Goal: Transaction & Acquisition: Download file/media

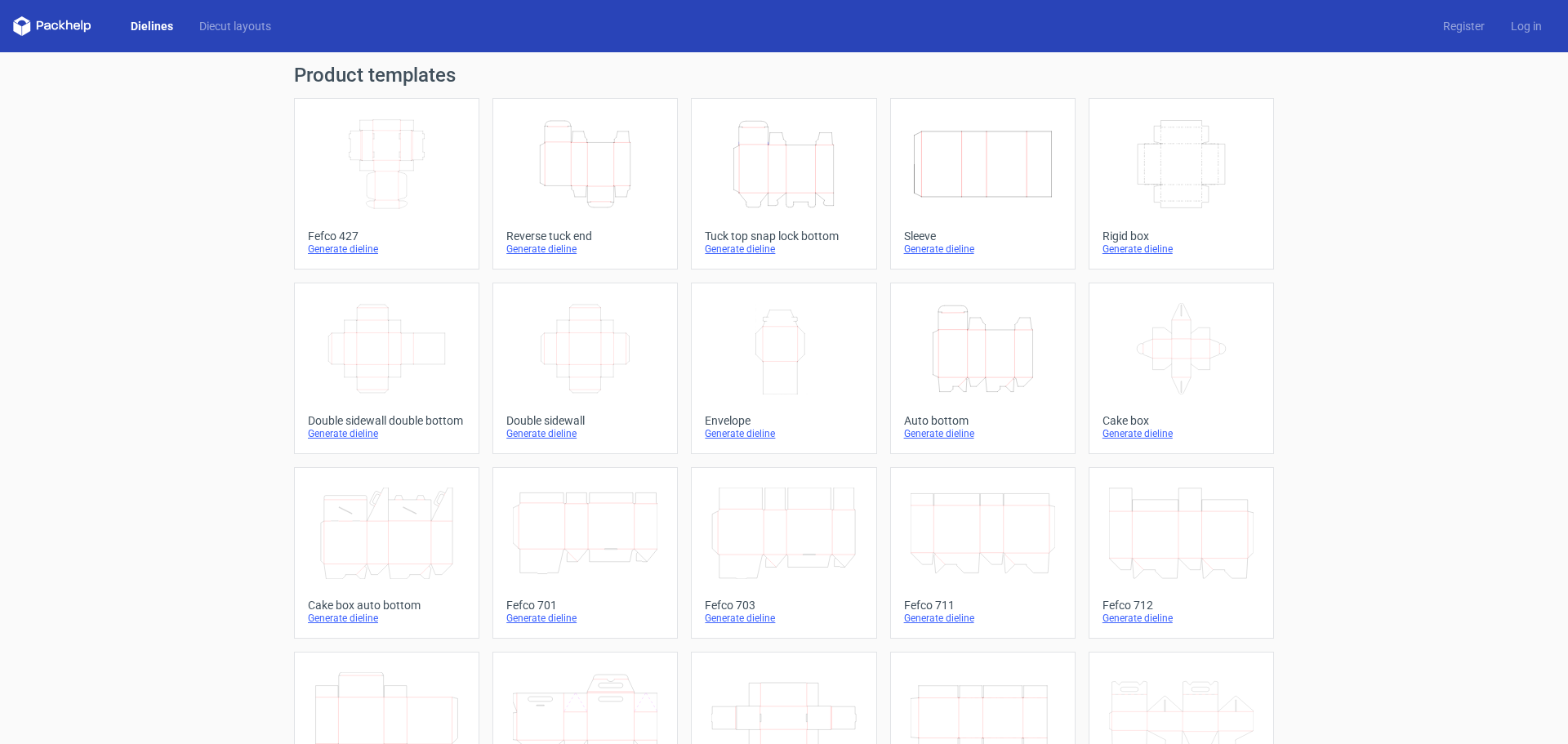
click at [798, 174] on icon "Height Depth Width" at bounding box center [783, 164] width 144 height 92
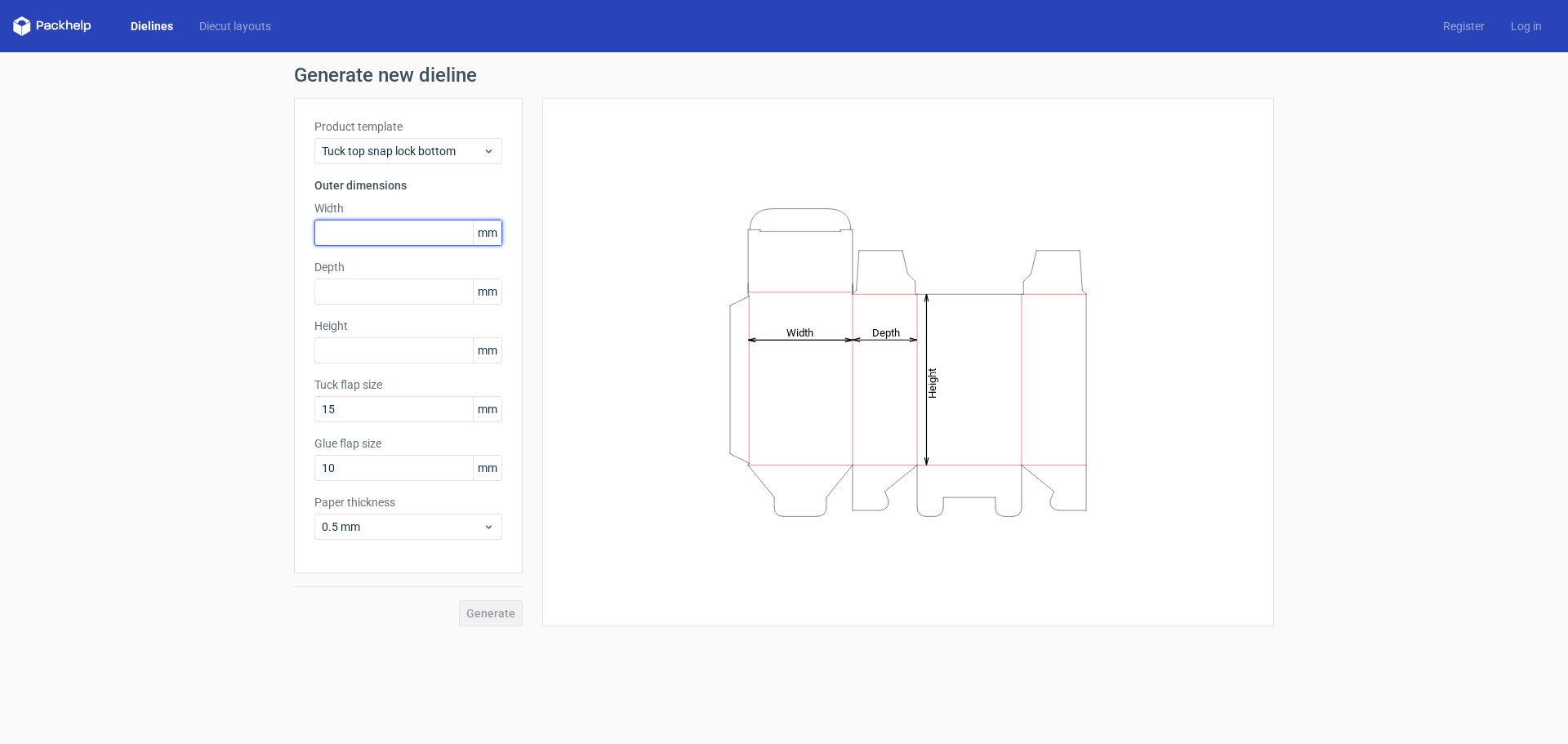
click at [353, 233] on input "text" at bounding box center [408, 232] width 188 height 26
type input "50"
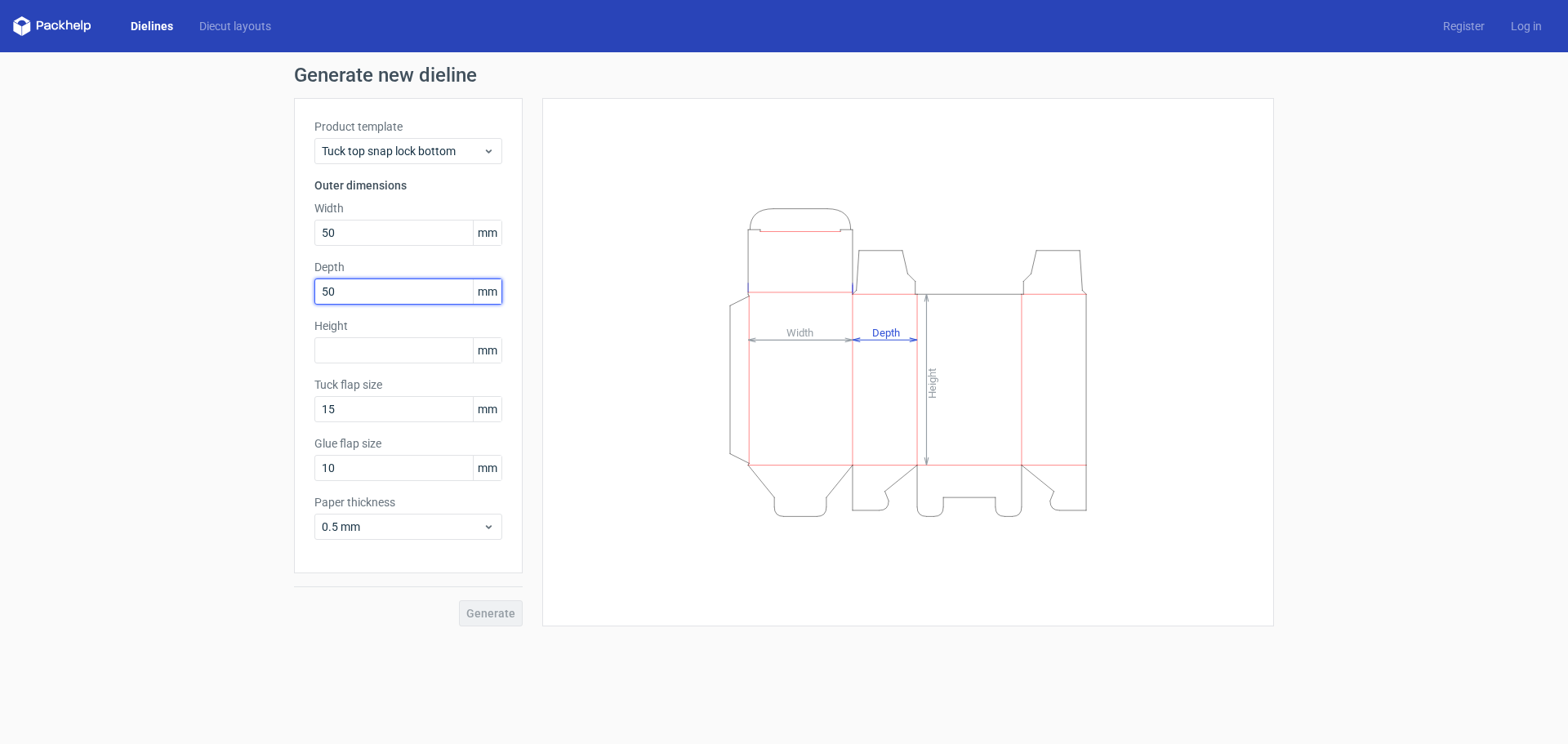
type input "50"
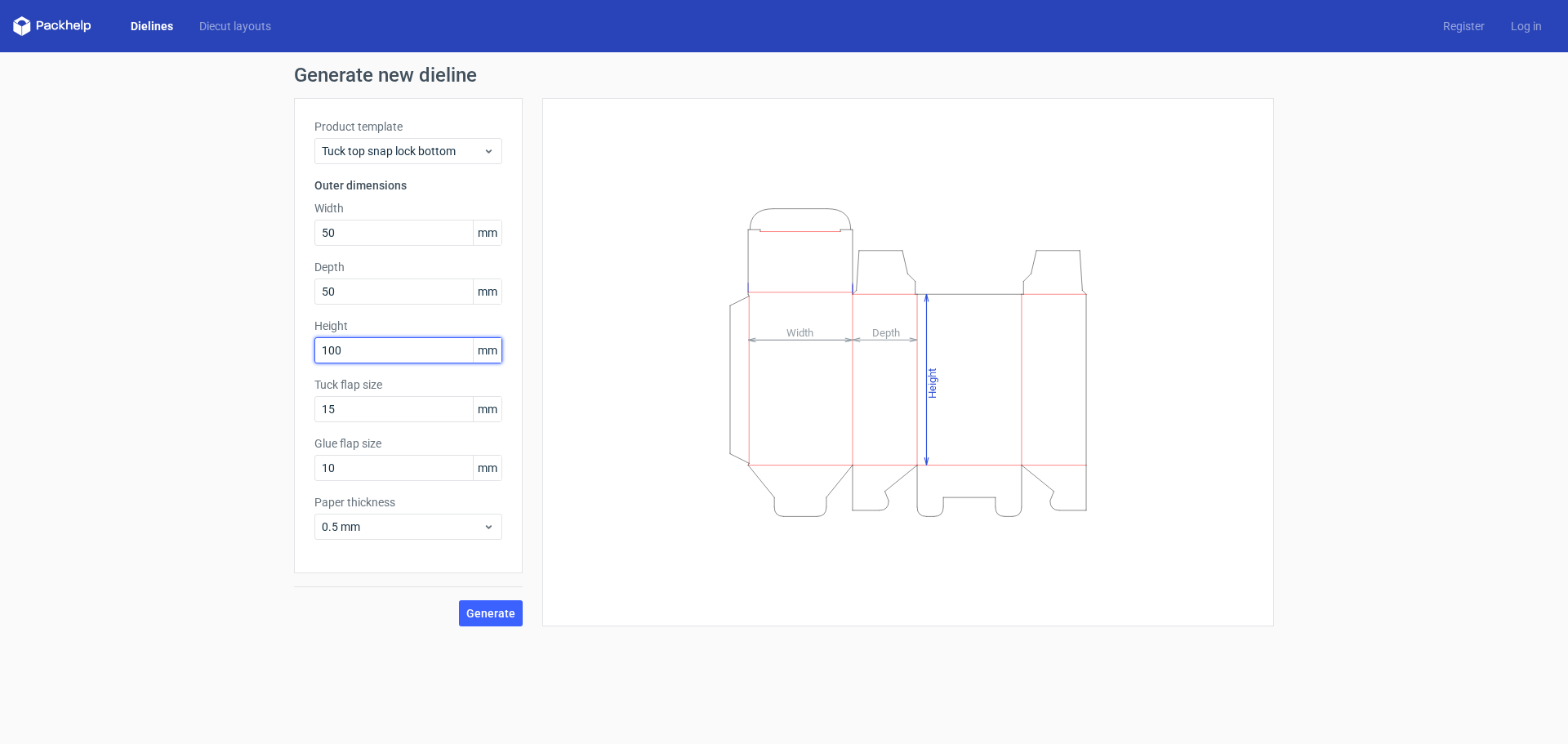
type input "100"
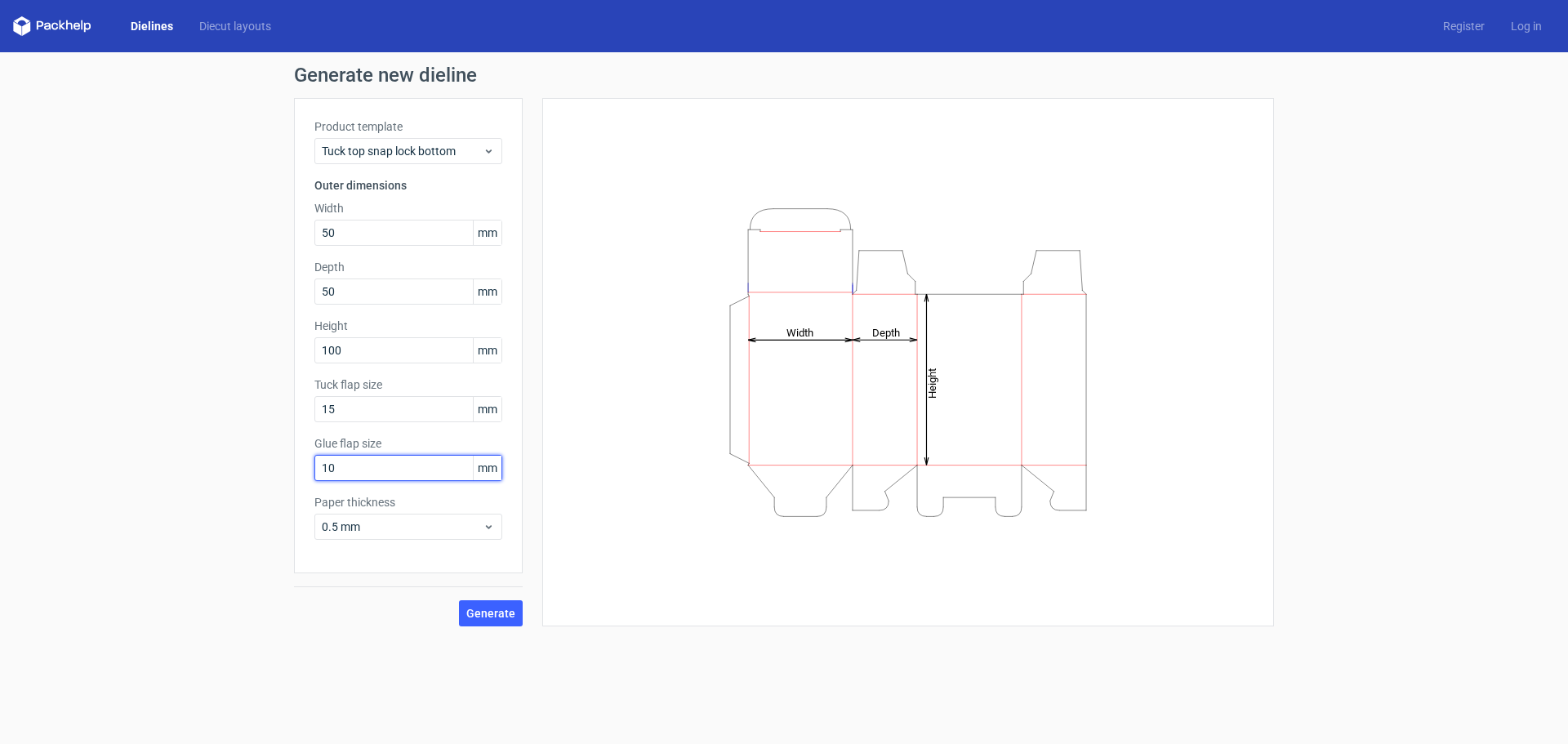
drag, startPoint x: 394, startPoint y: 470, endPoint x: 121, endPoint y: 434, distance: 275.4
click at [121, 434] on div "Generate new dieline Product template Tuck top snap lock bottom Outer dimension…" at bounding box center [784, 346] width 1568 height 587
drag, startPoint x: 357, startPoint y: 476, endPoint x: 40, endPoint y: 431, distance: 320.2
click at [40, 431] on div "Generate new dieline Product template Tuck top snap lock bottom Outer dimension…" at bounding box center [784, 346] width 1568 height 587
type input "15"
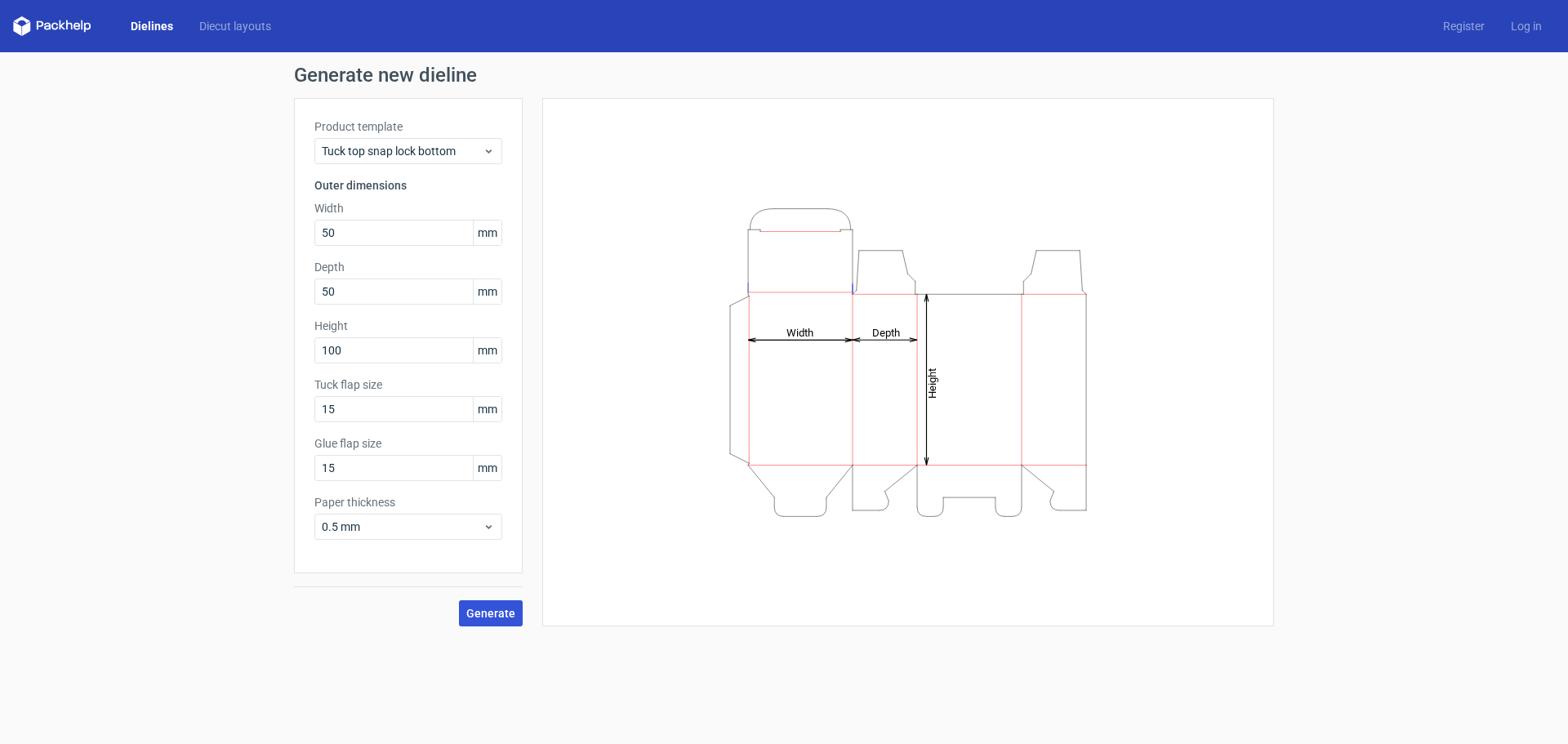
click at [476, 613] on span "Generate" at bounding box center [490, 613] width 49 height 11
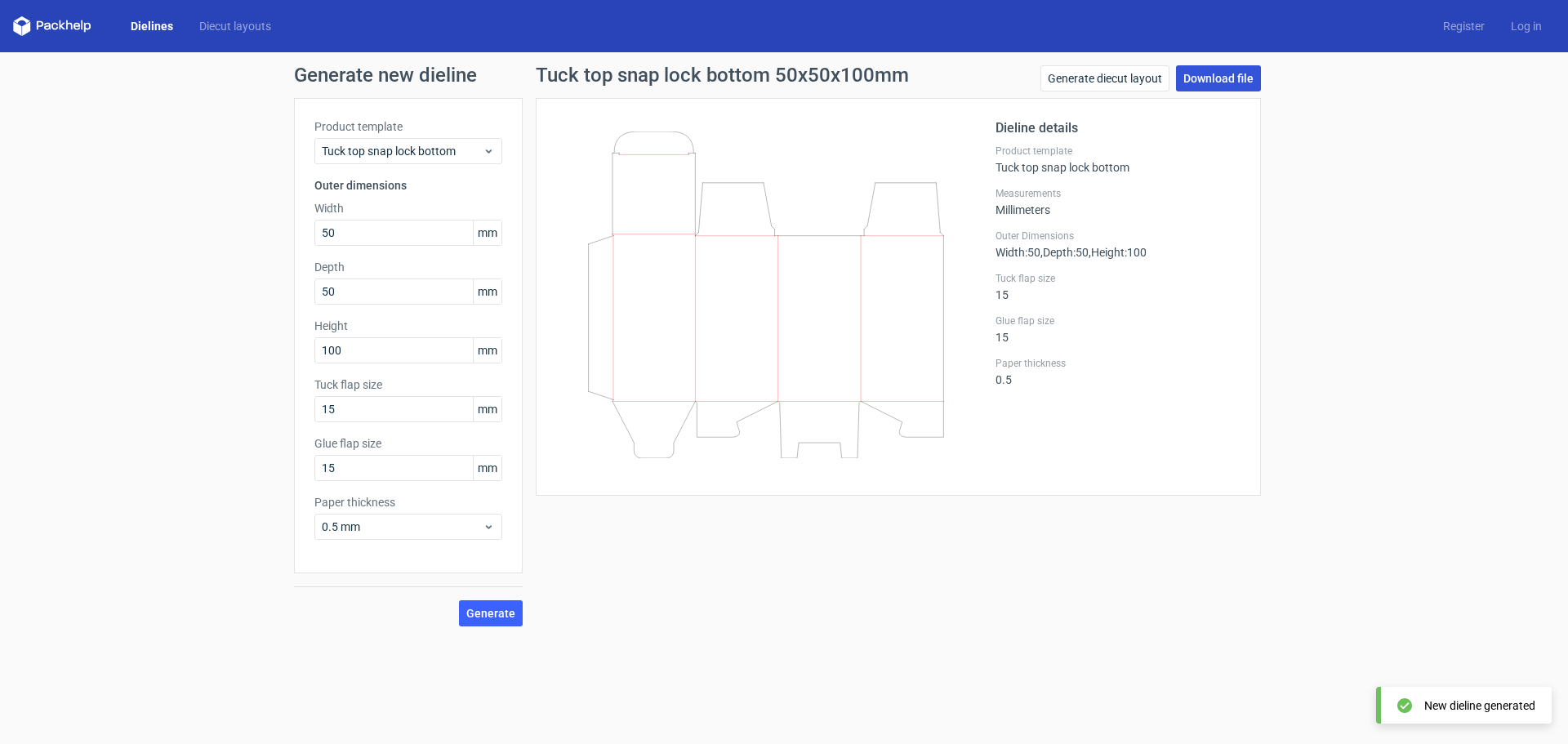
click at [1236, 79] on link "Download file" at bounding box center [1218, 77] width 85 height 26
drag, startPoint x: 380, startPoint y: 236, endPoint x: 109, endPoint y: 231, distance: 271.0
click at [109, 231] on div "Generate new dieline Product template Tuck top snap lock bottom Outer dimension…" at bounding box center [784, 346] width 1568 height 587
type input "155"
type input "1"
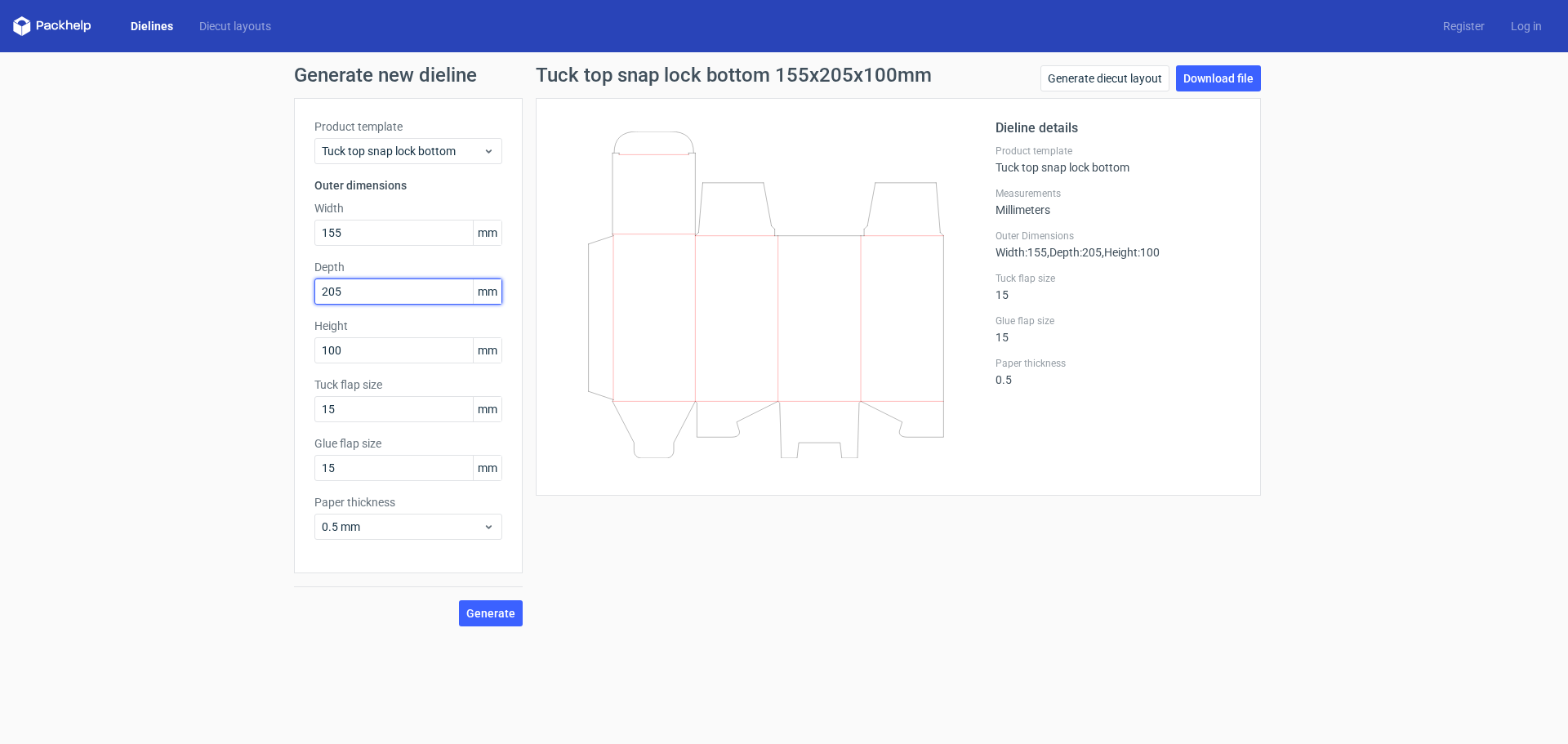
type input "205"
click at [499, 616] on span "Generate" at bounding box center [490, 613] width 49 height 11
click at [1223, 81] on link "Download file" at bounding box center [1218, 77] width 85 height 26
click at [156, 30] on link "Dielines" at bounding box center [152, 26] width 69 height 16
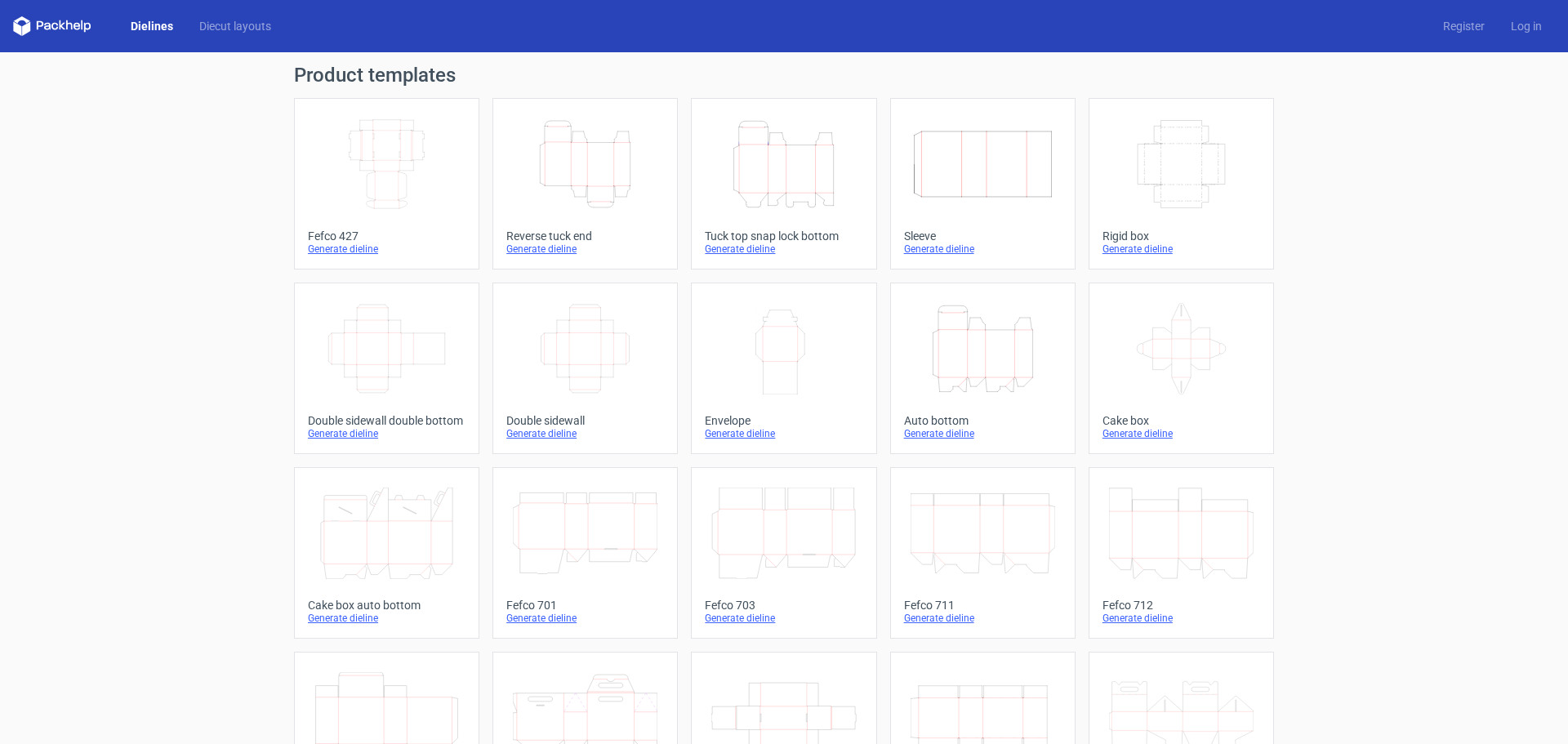
click at [985, 383] on icon "Height Depth Width" at bounding box center [982, 349] width 144 height 92
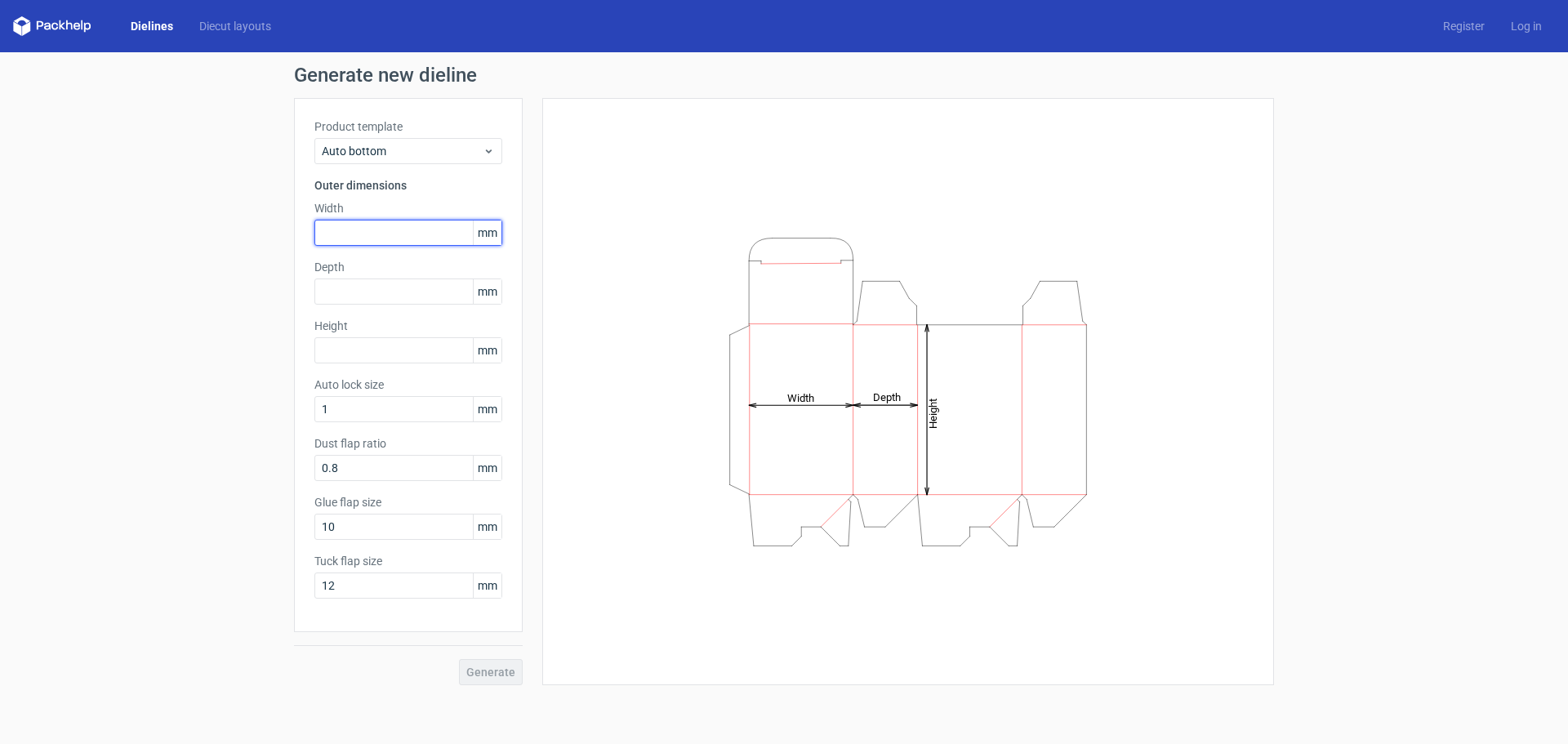
click at [397, 234] on input "text" at bounding box center [408, 232] width 188 height 26
click at [154, 30] on link "Dielines" at bounding box center [152, 26] width 69 height 16
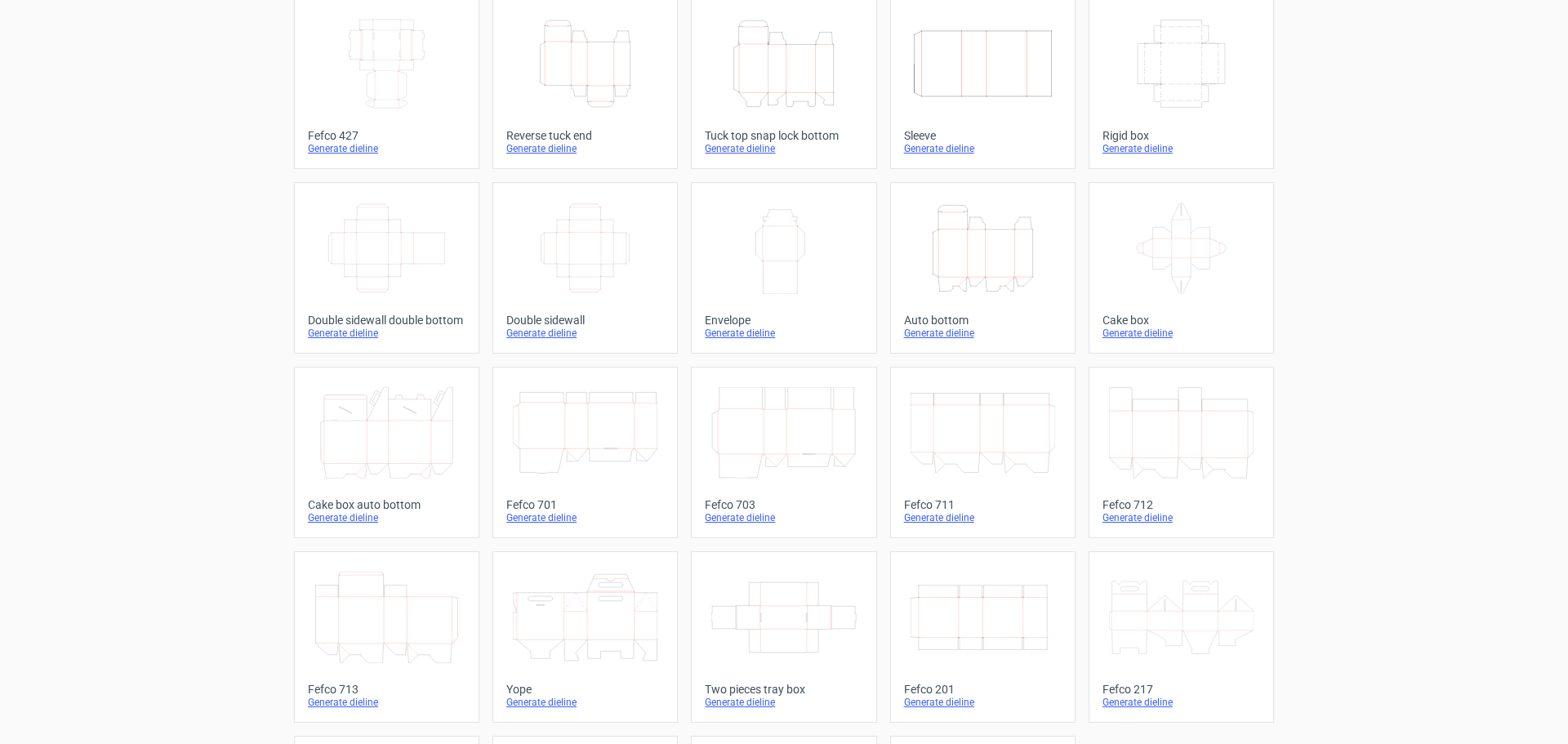
scroll to position [82, 0]
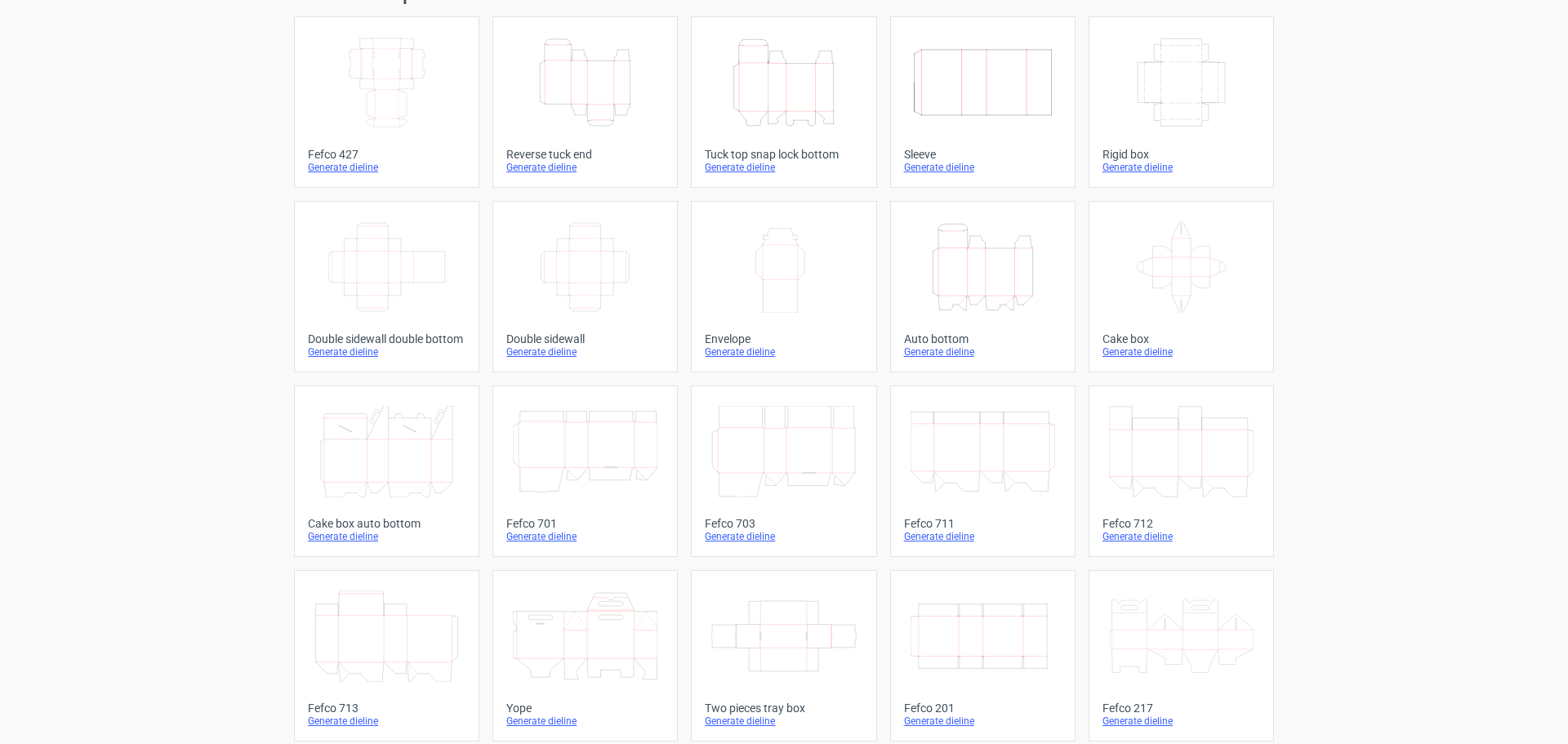
click at [963, 277] on icon "Height Depth Width" at bounding box center [982, 267] width 144 height 92
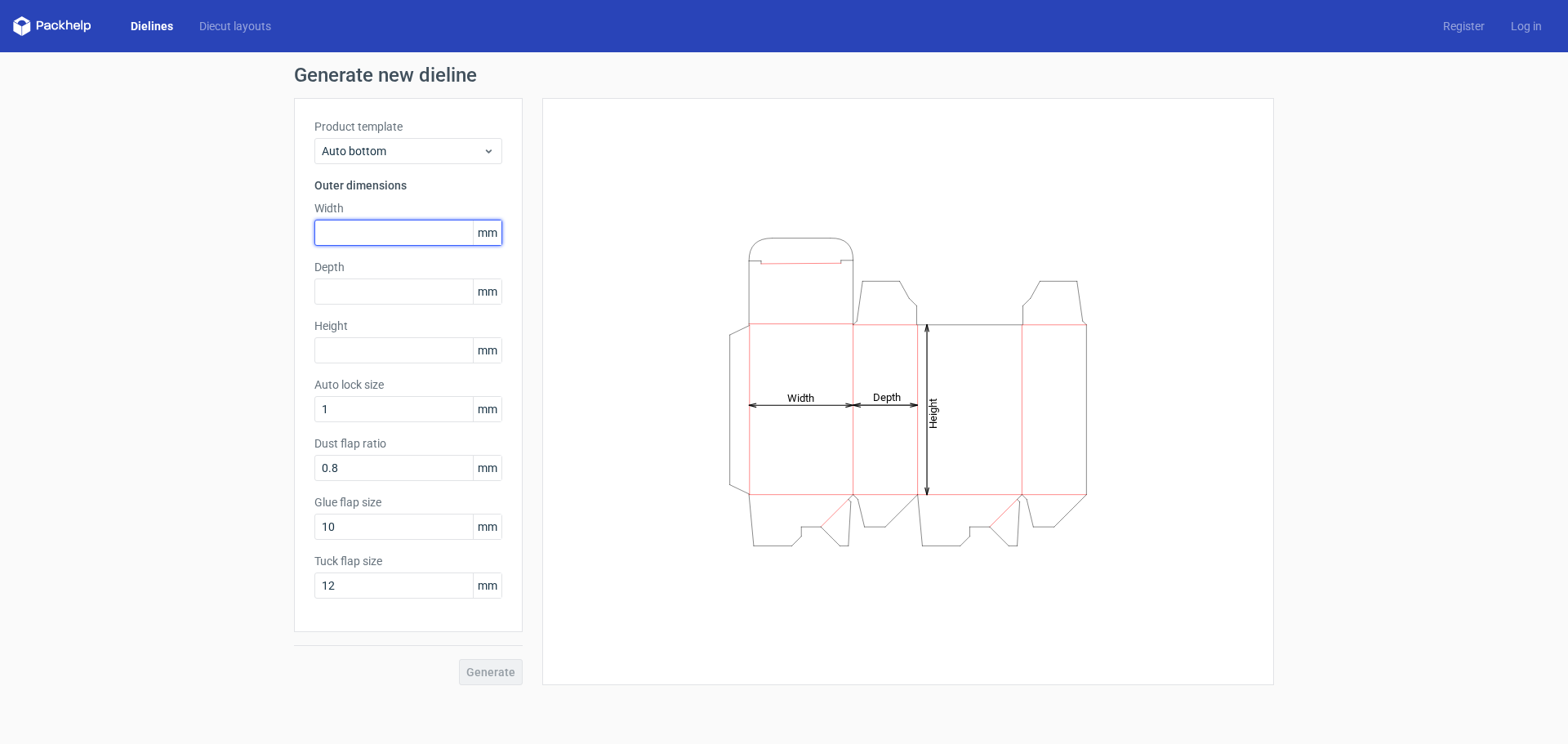
click at [414, 232] on input "text" at bounding box center [408, 232] width 188 height 26
type input "205"
type input "155"
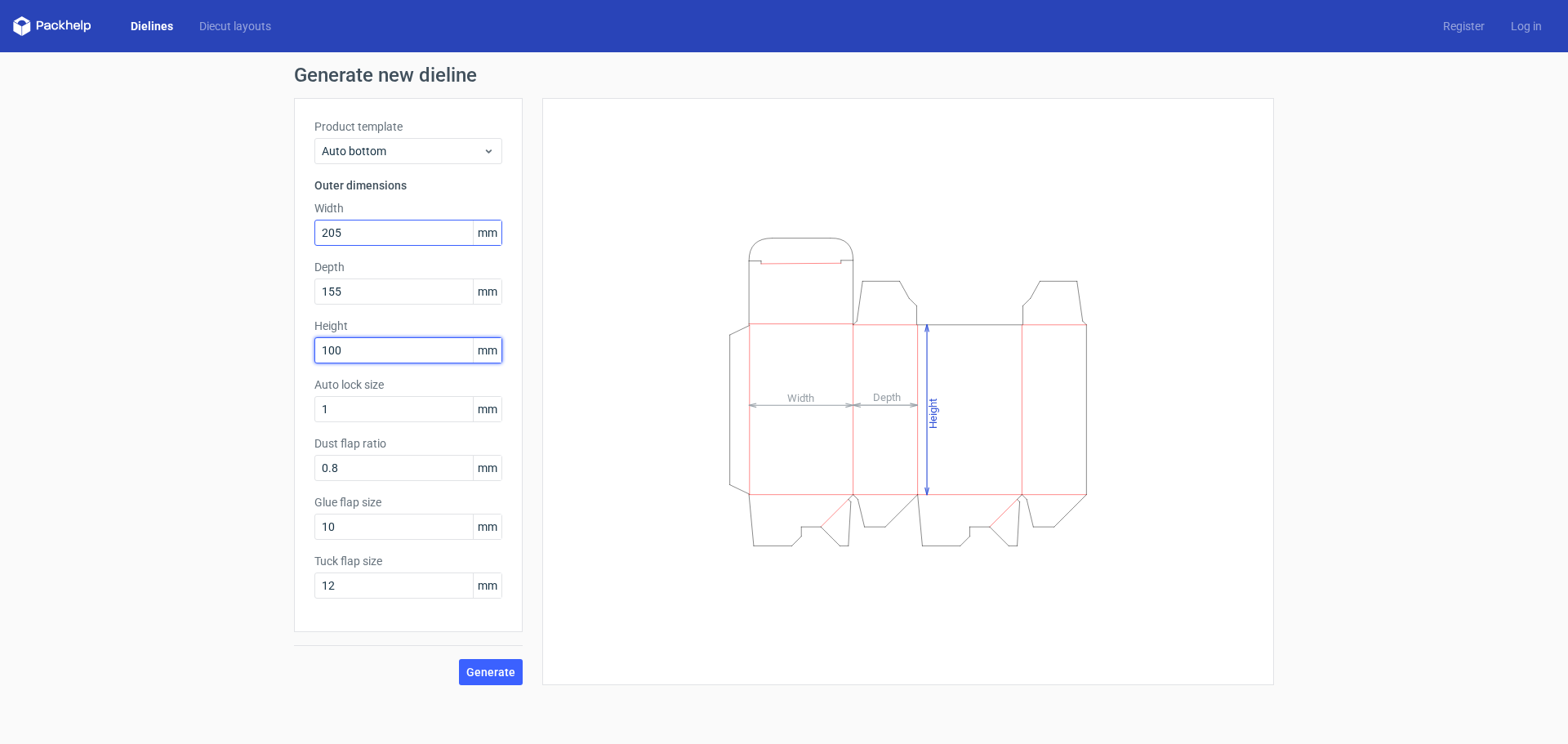
type input "100"
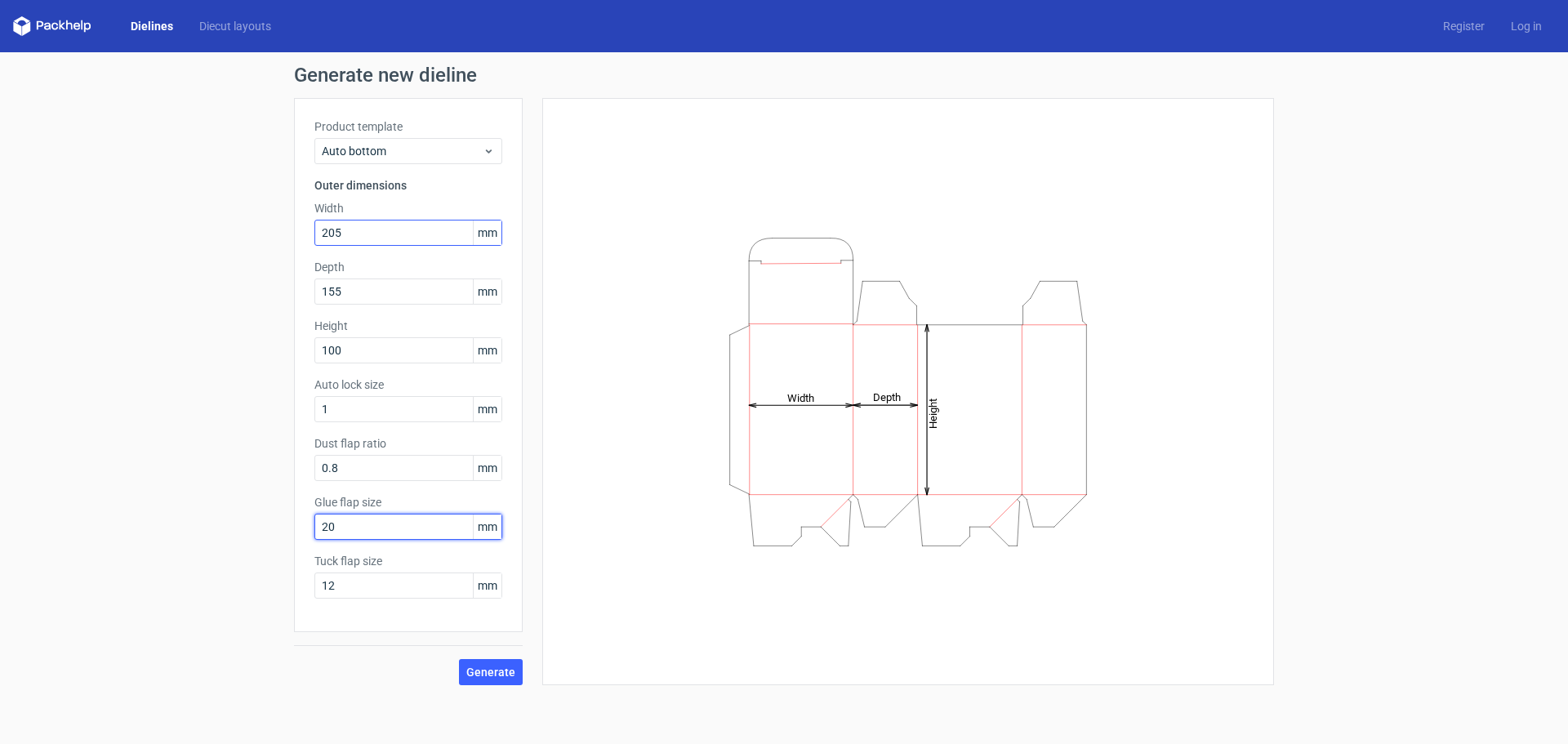
type input "20"
click at [459, 659] on button "Generate" at bounding box center [491, 671] width 64 height 26
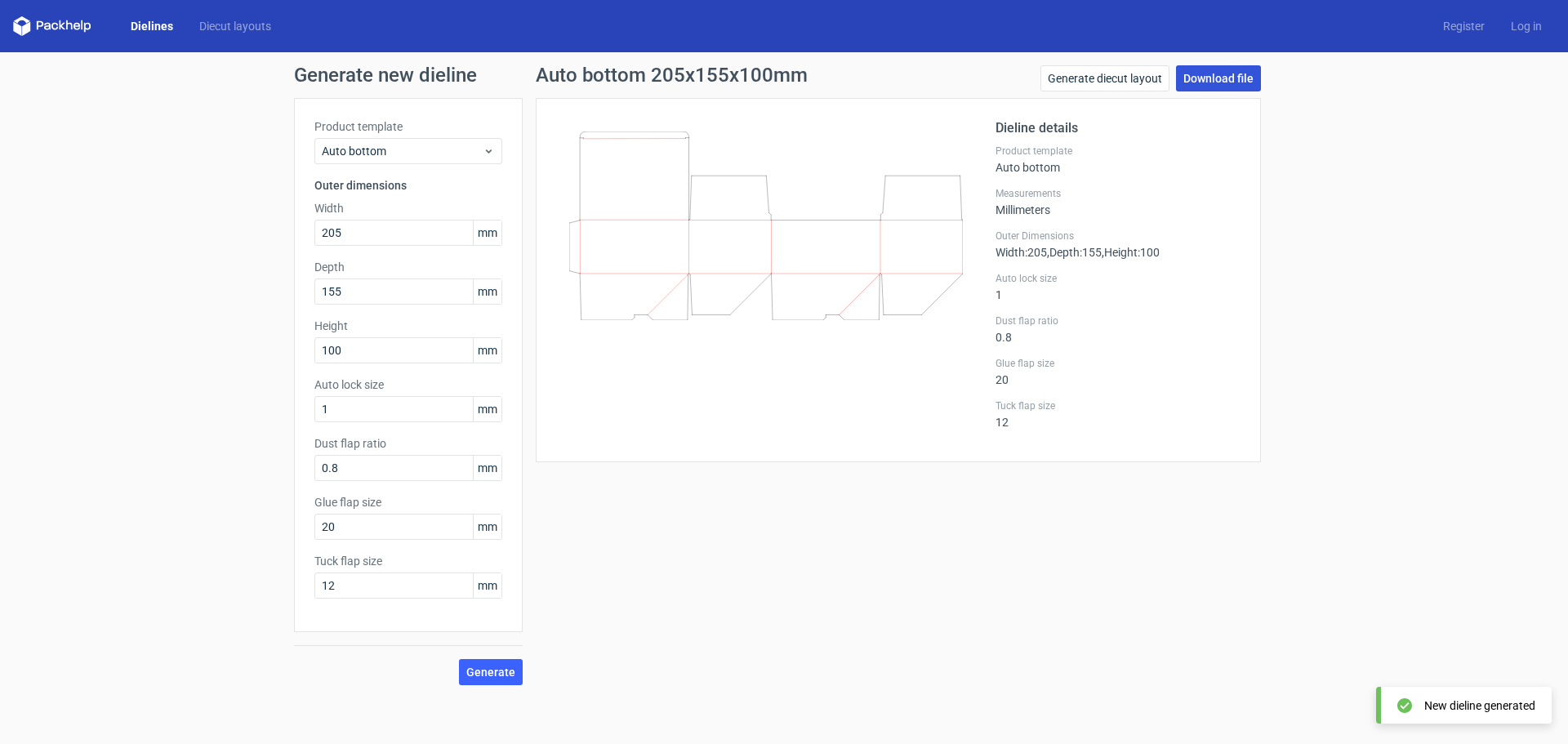
click at [1222, 79] on link "Download file" at bounding box center [1218, 77] width 85 height 26
